Goal: Information Seeking & Learning: Learn about a topic

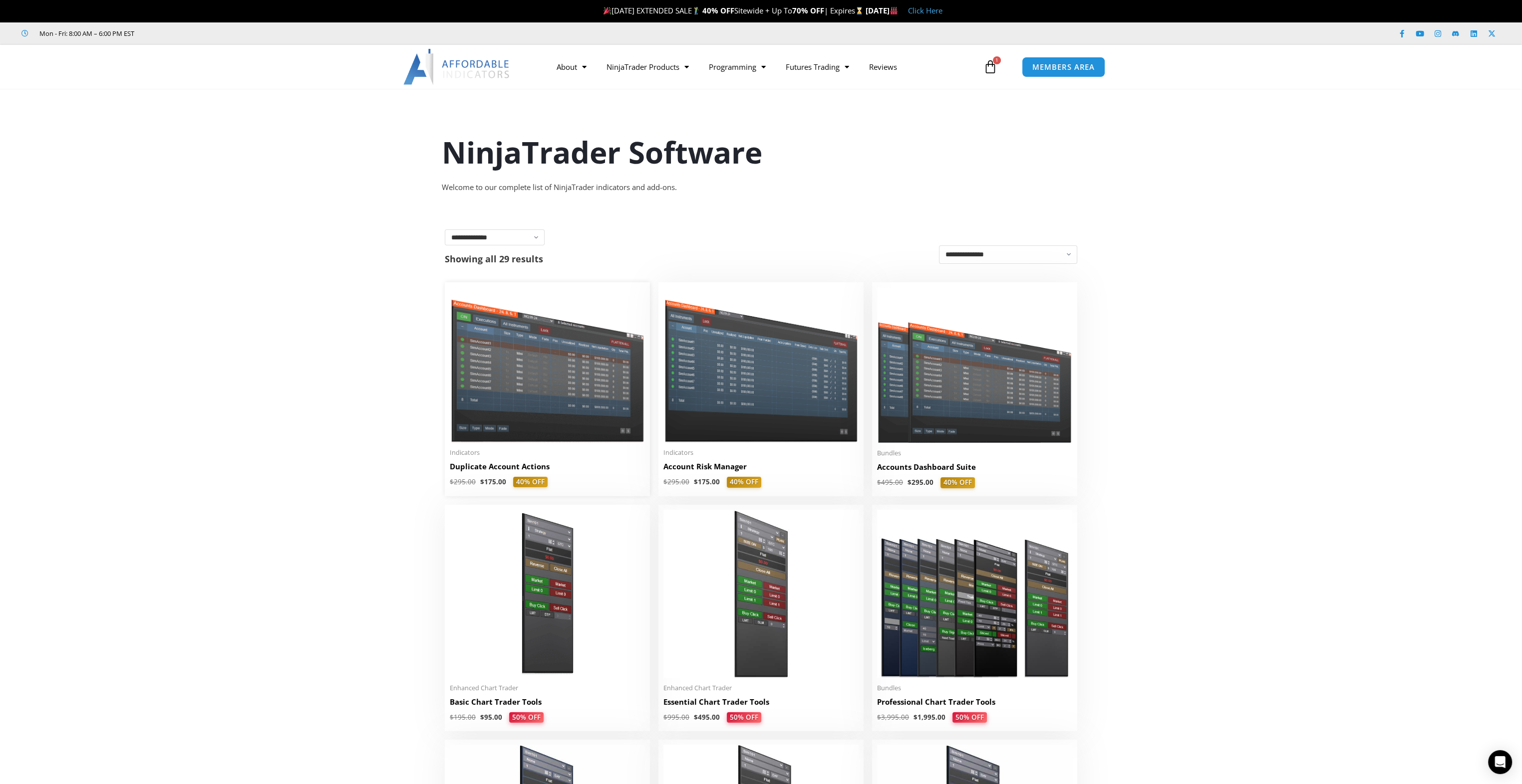
click at [585, 375] on img at bounding box center [547, 365] width 195 height 155
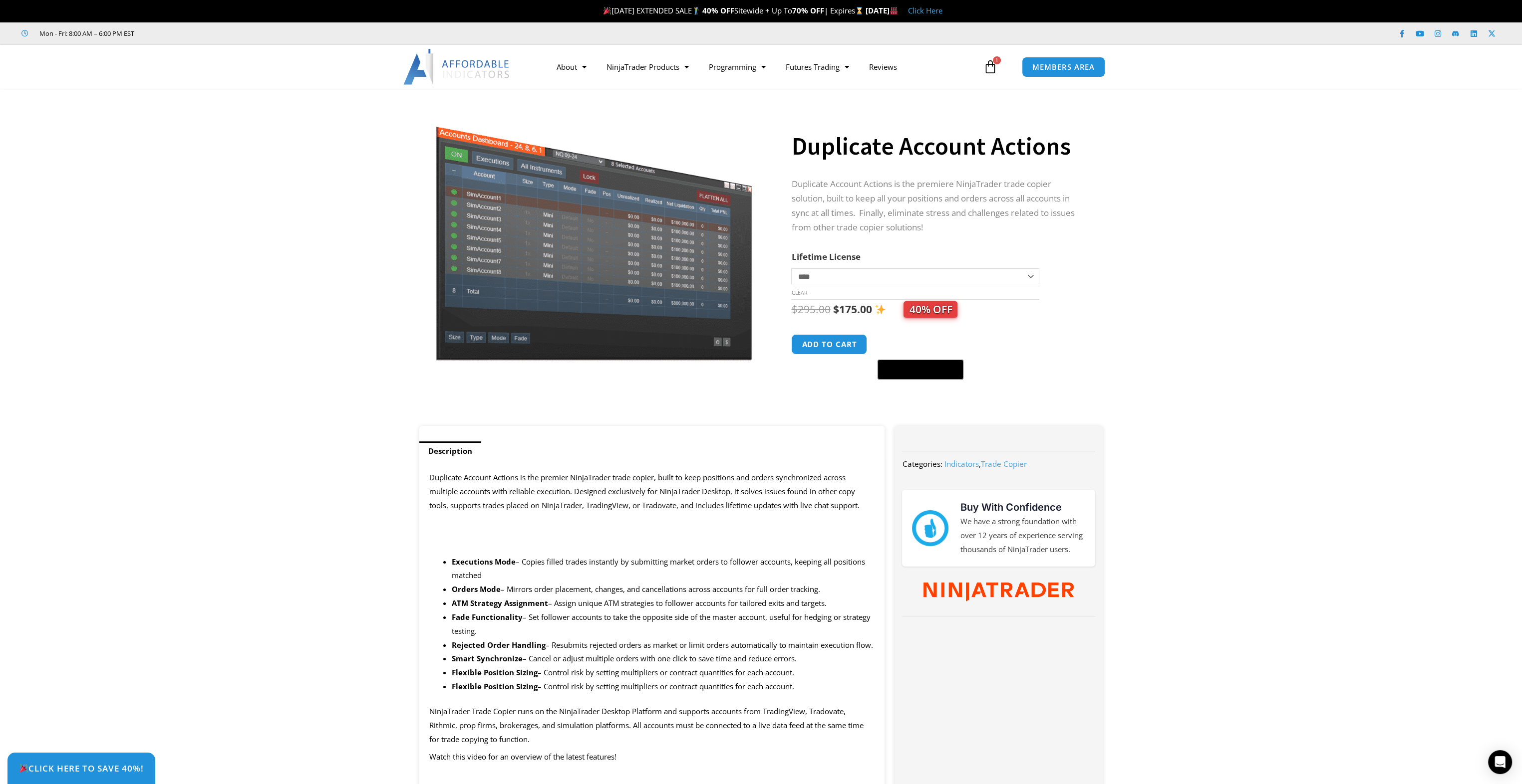
click at [449, 60] on img at bounding box center [456, 66] width 107 height 36
